Goal: Task Accomplishment & Management: Manage account settings

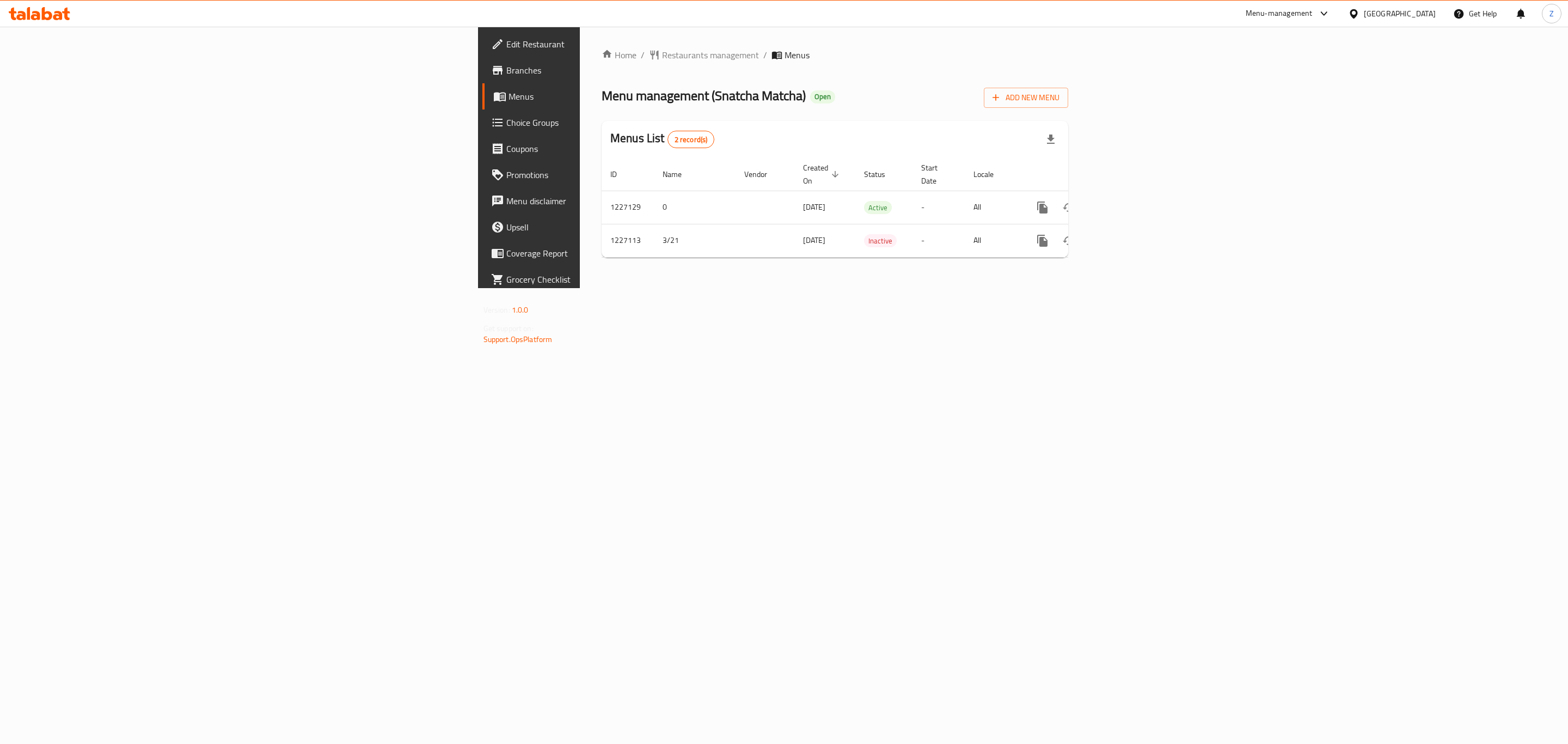
click at [737, 288] on div "Home / Restaurants management / Menus Menu management ( Snatcha Matcha ) Open A…" at bounding box center [835, 157] width 510 height 261
click at [1127, 201] on icon "enhanced table" at bounding box center [1120, 207] width 13 height 13
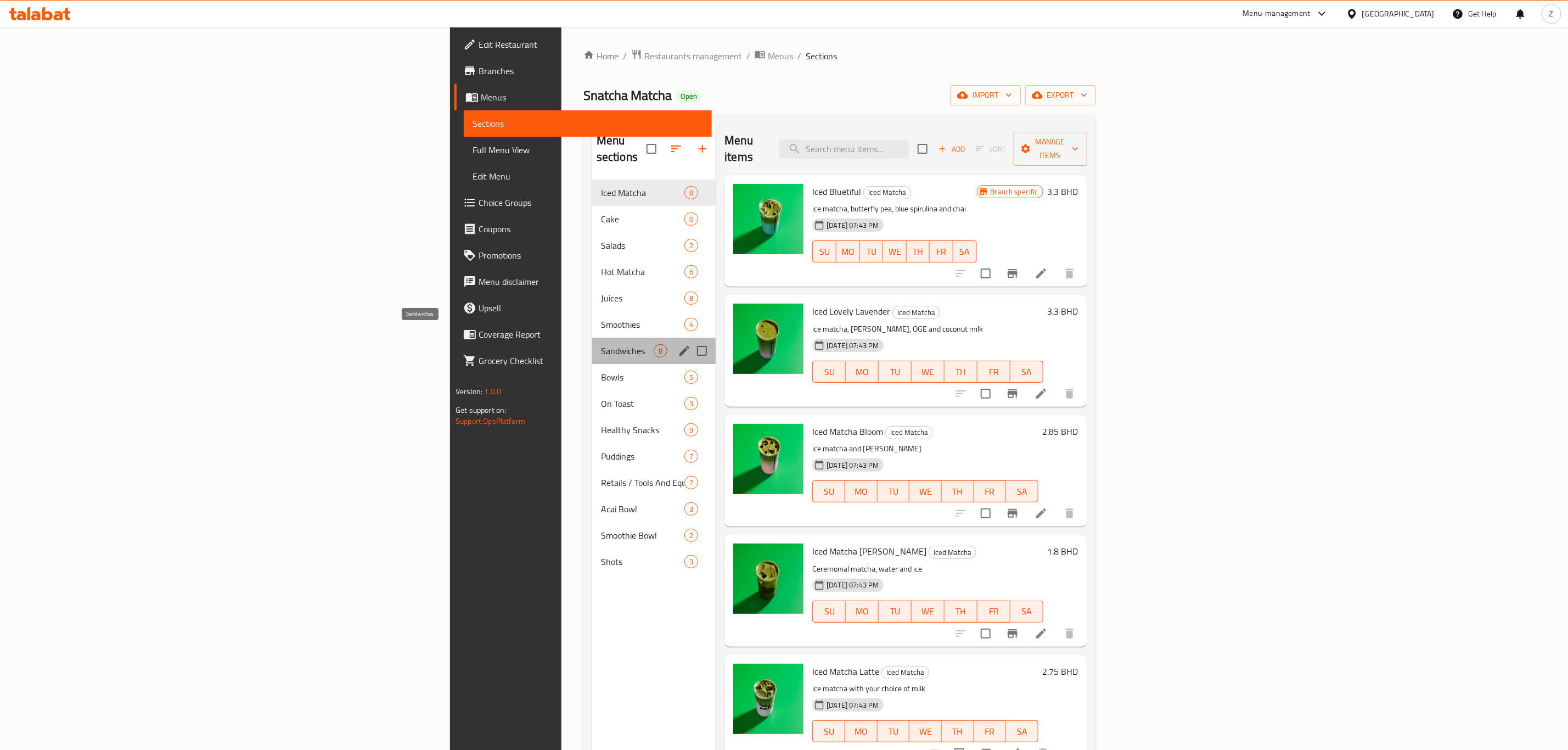
click at [601, 344] on span "Sandwiches" at bounding box center [627, 350] width 53 height 13
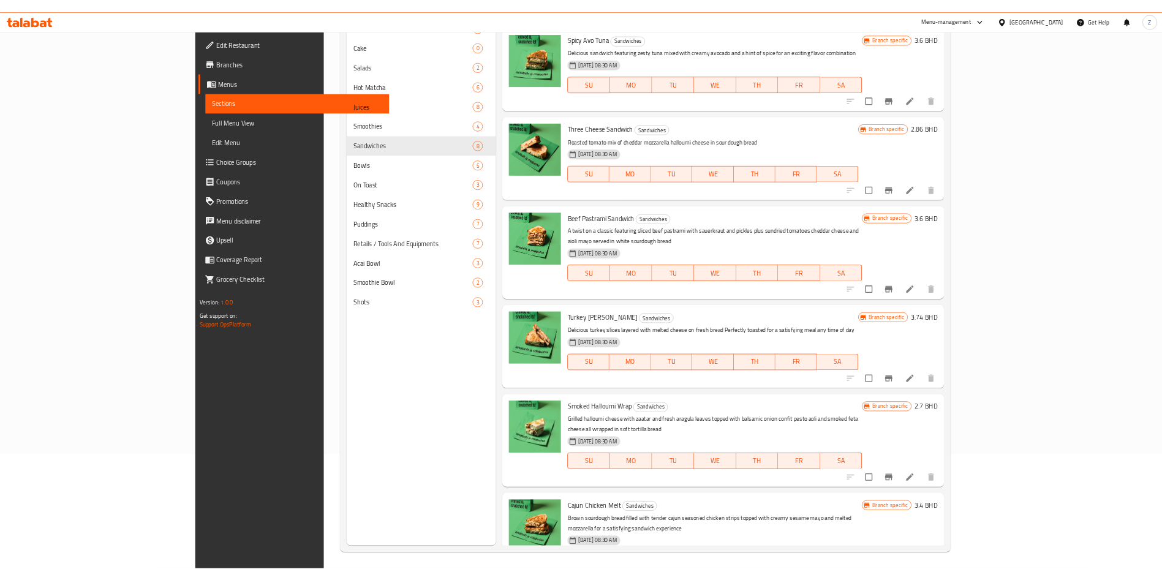
scroll to position [279, 0]
